Goal: Task Accomplishment & Management: Complete application form

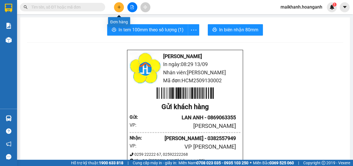
click at [118, 6] on icon "plus" at bounding box center [119, 7] width 4 height 4
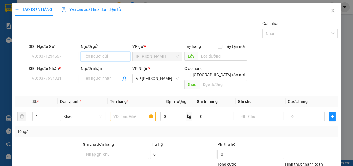
click at [114, 57] on input "Người gửi" at bounding box center [106, 56] width 50 height 9
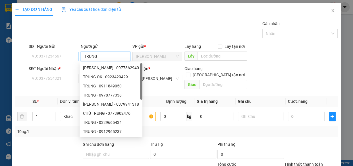
type input "TRUNG"
click at [51, 55] on input "SĐT Người Gửi" at bounding box center [54, 56] width 50 height 9
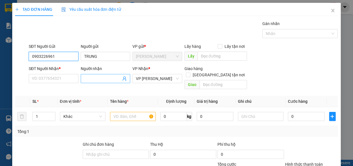
type input "0903226961"
click at [94, 76] on input "Người nhận" at bounding box center [102, 78] width 37 height 6
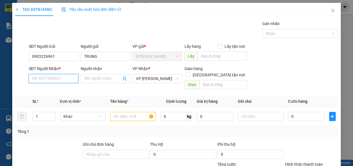
click at [58, 82] on input "SĐT Người Nhận *" at bounding box center [54, 78] width 50 height 9
type input "0839995657"
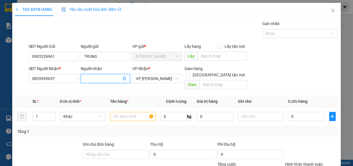
click at [95, 79] on input "Người nhận" at bounding box center [102, 78] width 37 height 6
type input "A ĐÔNG"
click at [141, 112] on input "text" at bounding box center [133, 116] width 46 height 9
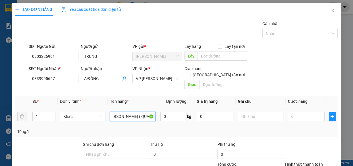
scroll to position [0, 7]
type input "[PERSON_NAME] ( QUẠT )"
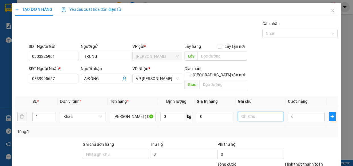
click at [241, 112] on input "text" at bounding box center [261, 116] width 46 height 9
type input "KO KIỂM..CHƯA CƯỚC PR THU 80"
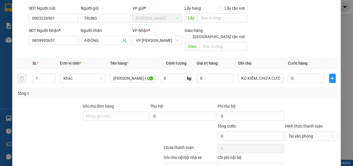
scroll to position [62, 0]
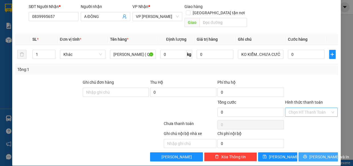
click at [325, 153] on span "[PERSON_NAME] và In" at bounding box center [329, 156] width 40 height 6
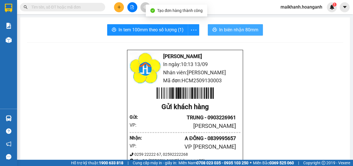
click at [234, 28] on span "In biên nhận 80mm" at bounding box center [238, 29] width 39 height 7
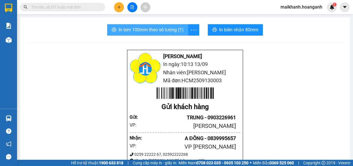
click at [157, 29] on span "In tem 100mm theo số lượng (1)" at bounding box center [150, 29] width 65 height 7
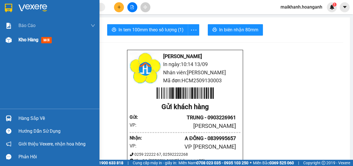
click at [24, 39] on span "Kho hàng" at bounding box center [28, 39] width 20 height 5
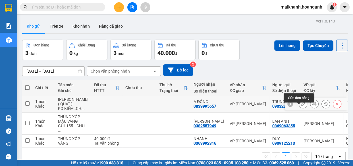
click at [301, 106] on icon at bounding box center [303, 104] width 4 height 4
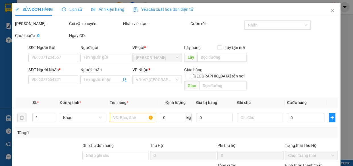
type input "0903226961"
type input "TRUNG"
type input "0839995657"
type input "A ĐÔNG"
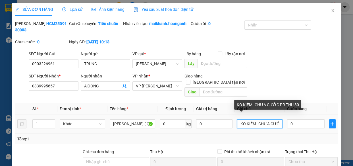
click at [237, 119] on input "KO KIỂM..CHƯA CƯỚC PR THU 80" at bounding box center [259, 123] width 45 height 9
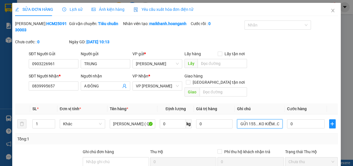
type input "GỬI 155...KO KIỂM..CHƯA CƯỚC PR THU 80"
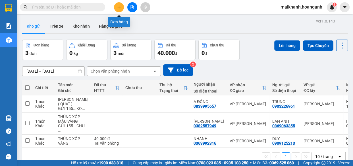
click at [120, 7] on icon "plus" at bounding box center [119, 7] width 4 height 4
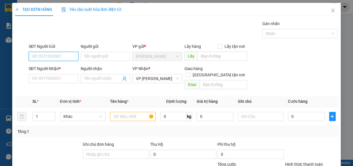
click at [67, 54] on input "SĐT Người Gửi" at bounding box center [54, 56] width 50 height 9
click at [66, 68] on div "0378422498 - ALPHA" at bounding box center [53, 67] width 42 height 6
type input "0378422498"
type input "ALPHA"
type input "30.000"
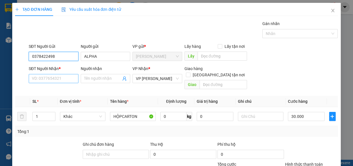
type input "0378422498"
click at [66, 77] on input "SĐT Người Nhận *" at bounding box center [54, 78] width 50 height 9
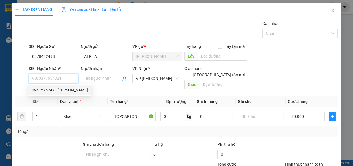
click at [61, 89] on div "0947575247 - [PERSON_NAME]" at bounding box center [60, 90] width 56 height 6
type input "0947575247"
type input "VƯƠNG"
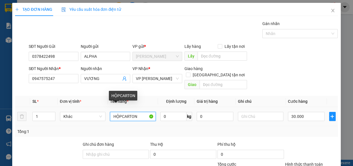
click at [120, 112] on input "HỘPCARTON" at bounding box center [133, 116] width 46 height 9
type input "HỘP CARTON"
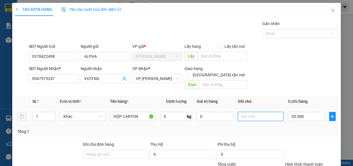
click at [270, 112] on input "text" at bounding box center [261, 116] width 46 height 9
type input "H"
type input "GỬI 155"
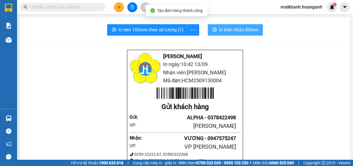
click at [231, 31] on span "In biên nhận 80mm" at bounding box center [238, 29] width 39 height 7
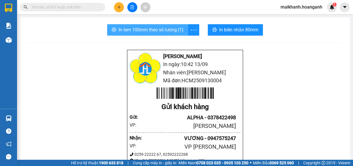
click at [164, 32] on span "In tem 100mm theo số lượng (1)" at bounding box center [150, 29] width 65 height 7
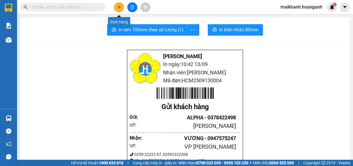
click at [120, 7] on icon "plus" at bounding box center [118, 7] width 3 height 0
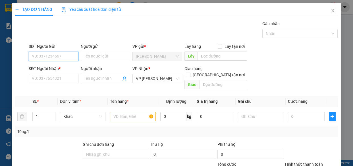
click at [62, 57] on input "SĐT Người Gửi" at bounding box center [54, 56] width 50 height 9
type input "0899992334"
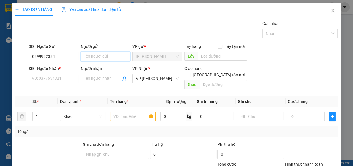
click at [89, 55] on input "Người gửi" at bounding box center [106, 56] width 50 height 9
type input "THẾ GIỚI MÁY PHA"
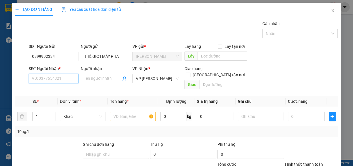
click at [48, 79] on input "SĐT Người Nhận *" at bounding box center [54, 78] width 50 height 9
type input "0947928948"
click at [51, 89] on div "0947928948 - HÒA" at bounding box center [53, 90] width 42 height 6
type input "HÒA"
type input "30.000"
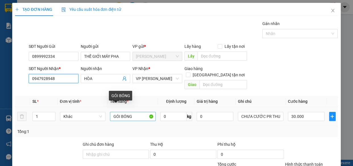
type input "0947928948"
click at [141, 112] on input "GÓI BÓNG" at bounding box center [133, 116] width 46 height 9
type input "G"
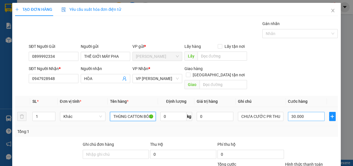
type input "THÙNG CATTON BÓNG"
click at [301, 112] on input "30.000" at bounding box center [306, 116] width 37 height 9
type input "0"
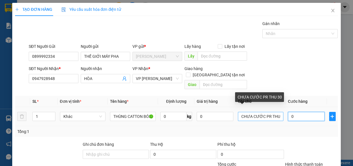
type input "0"
click at [277, 112] on input "CHƯA CƯỚC PR THU 30" at bounding box center [261, 116] width 46 height 9
click at [274, 112] on input "CHƯA CƯỚC PR THU30" at bounding box center [261, 116] width 46 height 9
click at [274, 112] on input "CHƯA CƯỚC PR THU50" at bounding box center [261, 116] width 46 height 9
type input "CHƯA CƯỚC PR THU 50"
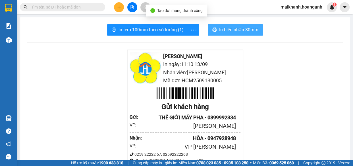
click at [232, 27] on span "In biên nhận 80mm" at bounding box center [238, 29] width 39 height 7
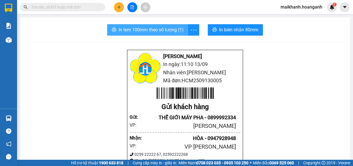
click at [156, 30] on span "In tem 100mm theo số lượng (1)" at bounding box center [150, 29] width 65 height 7
